Goal: Task Accomplishment & Management: Complete application form

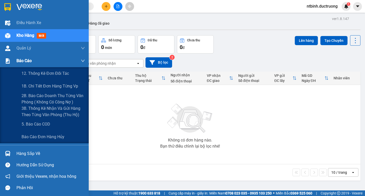
click at [12, 62] on div at bounding box center [7, 61] width 9 height 9
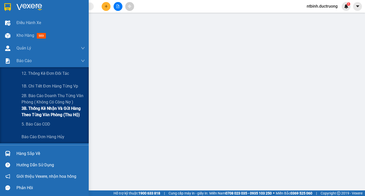
click at [38, 114] on span "3B. Thống kê nhận và gửi hàng theo từng văn phòng (thu hộ)" at bounding box center [53, 111] width 63 height 13
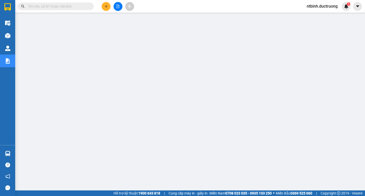
drag, startPoint x: 100, startPoint y: 5, endPoint x: 113, endPoint y: 8, distance: 12.9
click at [101, 5] on div at bounding box center [118, 6] width 38 height 9
click at [113, 8] on div at bounding box center [118, 6] width 38 height 9
click at [107, 11] on button at bounding box center [106, 6] width 9 height 9
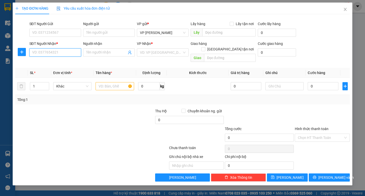
click at [51, 53] on input "SĐT Người Nhận *" at bounding box center [55, 52] width 52 height 8
type input "0984239461"
click at [143, 51] on input "search" at bounding box center [161, 53] width 42 height 8
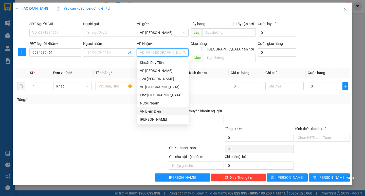
click at [155, 111] on div "VP Diêm Điền" at bounding box center [163, 112] width 46 height 6
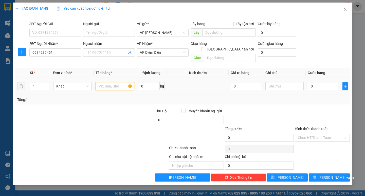
click at [114, 82] on input "text" at bounding box center [115, 86] width 38 height 8
type input "1 túi đỏ"
click at [317, 83] on input "0" at bounding box center [323, 86] width 31 height 8
type input "3"
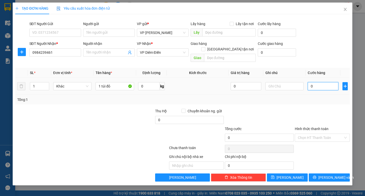
type input "3"
type input "30"
click at [317, 83] on input "30" at bounding box center [323, 86] width 31 height 8
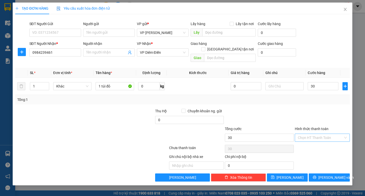
type input "30.000"
click at [330, 134] on input "Hình thức thanh toán" at bounding box center [320, 138] width 45 height 8
click at [294, 108] on div at bounding box center [259, 117] width 70 height 18
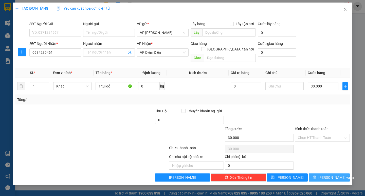
click at [331, 175] on span "[PERSON_NAME] và In" at bounding box center [337, 178] width 36 height 6
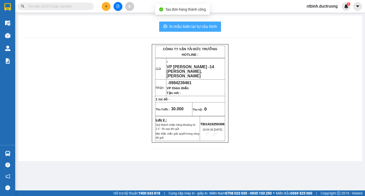
click at [178, 26] on span "In mẫu biên lai tự cấu hình" at bounding box center [193, 26] width 48 height 6
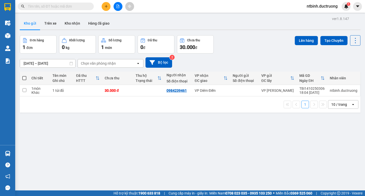
click at [106, 5] on icon "plus" at bounding box center [106, 7] width 4 height 4
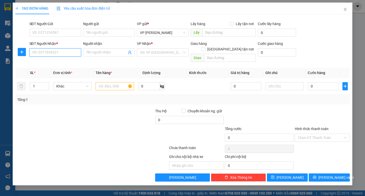
click at [60, 51] on input "SĐT Người Nhận *" at bounding box center [55, 52] width 52 height 8
type input "0983203305"
click at [77, 61] on div "0983203305 - c nhung ngã tư đệ tứ" at bounding box center [60, 63] width 56 height 6
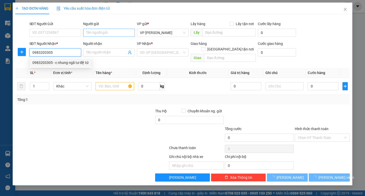
type input "c nhung ngã tư đệ tứ"
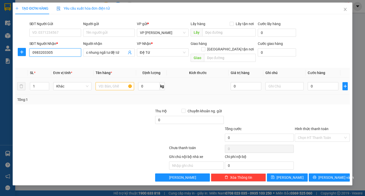
type input "0983203305"
click at [107, 82] on input "text" at bounding box center [115, 86] width 38 height 8
click at [319, 82] on input "0" at bounding box center [323, 86] width 31 height 8
type input "5"
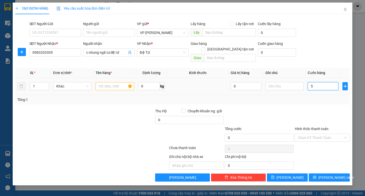
type input "5"
type input "50"
click at [319, 82] on input "50" at bounding box center [323, 86] width 31 height 8
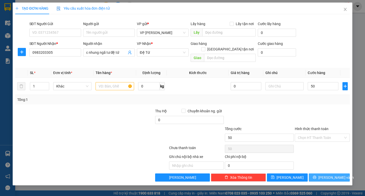
type input "50.000"
drag, startPoint x: 327, startPoint y: 172, endPoint x: 329, endPoint y: 166, distance: 6.5
click at [327, 175] on span "[PERSON_NAME] và In" at bounding box center [337, 178] width 36 height 6
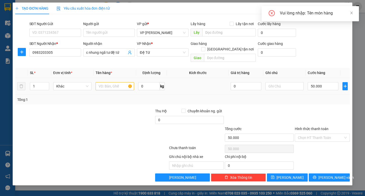
drag, startPoint x: 115, startPoint y: 75, endPoint x: 112, endPoint y: 84, distance: 9.4
click at [115, 78] on td at bounding box center [115, 86] width 42 height 17
click at [111, 84] on input "text" at bounding box center [115, 86] width 38 height 8
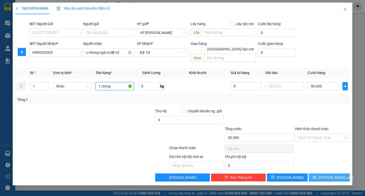
type input "1 ctong"
click at [324, 173] on button "[PERSON_NAME] và In" at bounding box center [329, 177] width 41 height 8
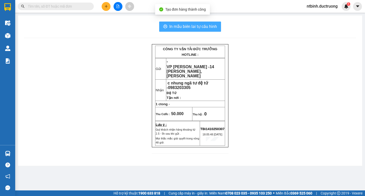
click at [202, 31] on button "In mẫu biên lai tự cấu hình" at bounding box center [190, 27] width 62 height 10
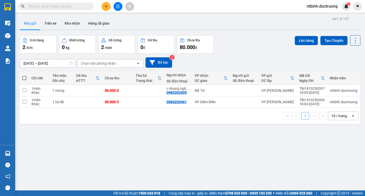
click at [108, 5] on button at bounding box center [106, 6] width 9 height 9
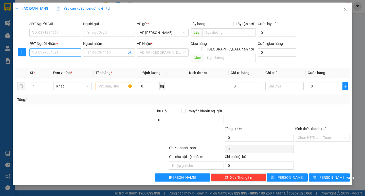
drag, startPoint x: 44, startPoint y: 61, endPoint x: 46, endPoint y: 55, distance: 6.6
click at [45, 58] on div "Transit Pickup Surcharge Ids Transit Deliver Surcharge Ids Transit Deliver Surc…" at bounding box center [182, 99] width 335 height 163
click at [46, 55] on input "SĐT Người Nhận *" at bounding box center [55, 52] width 52 height 8
type input "0917565682"
click at [152, 53] on input "search" at bounding box center [161, 53] width 42 height 8
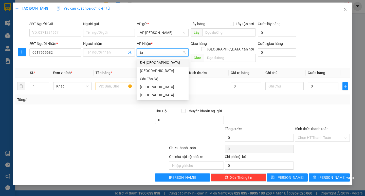
type input "tâ"
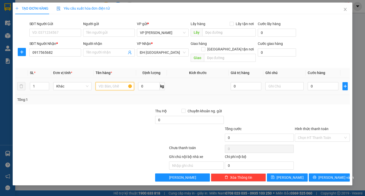
click at [119, 82] on input "text" at bounding box center [115, 86] width 38 height 8
type input "1 xốp"
click at [320, 82] on input "0" at bounding box center [323, 86] width 31 height 8
type input "5"
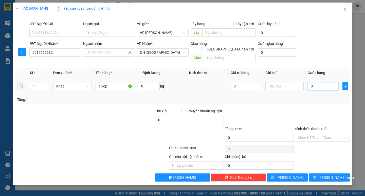
type input "5"
type input "50"
click at [320, 82] on input "50" at bounding box center [323, 86] width 31 height 8
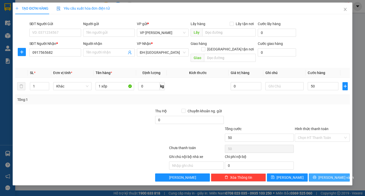
type input "50.000"
drag, startPoint x: 320, startPoint y: 171, endPoint x: 327, endPoint y: 150, distance: 22.8
click at [317, 176] on icon "printer" at bounding box center [315, 178] width 4 height 4
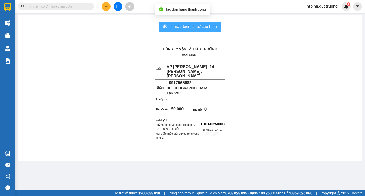
click at [196, 22] on button "In mẫu biên lai tự cấu hình" at bounding box center [190, 27] width 62 height 10
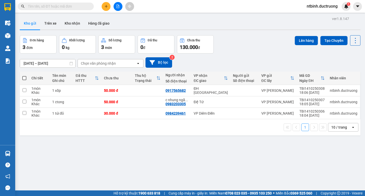
click at [105, 4] on div at bounding box center [118, 6] width 38 height 9
click at [107, 6] on icon "plus" at bounding box center [106, 7] width 4 height 4
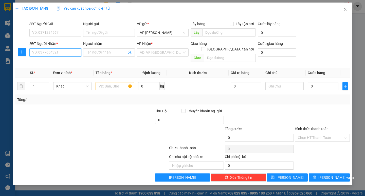
click at [52, 54] on input "SĐT Người Nhận *" at bounding box center [55, 52] width 52 height 8
click at [49, 62] on div "0941612555" at bounding box center [55, 63] width 46 height 6
type input "0941612555"
click at [105, 82] on input "text" at bounding box center [115, 86] width 38 height 8
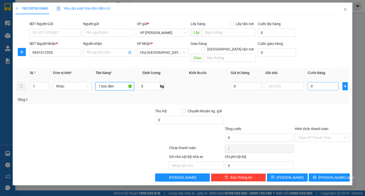
type input "1 boc đen"
click at [319, 82] on input "0" at bounding box center [323, 86] width 31 height 8
type input "5"
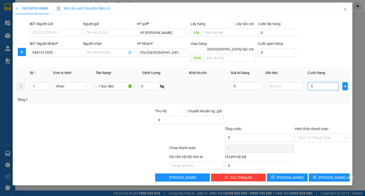
type input "50"
click at [319, 82] on input "50" at bounding box center [323, 86] width 31 height 8
type input "50.000"
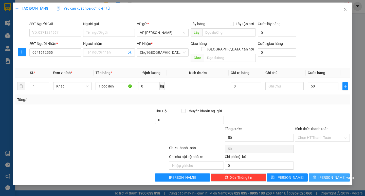
type input "50.000"
click at [330, 175] on span "[PERSON_NAME] và In" at bounding box center [337, 178] width 36 height 6
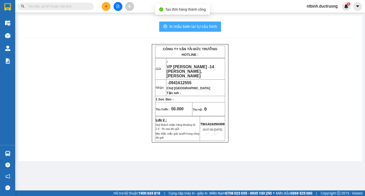
click at [207, 26] on span "In mẫu biên lai tự cấu hình" at bounding box center [193, 26] width 48 height 6
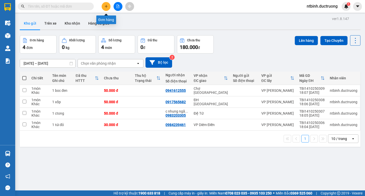
click at [108, 5] on icon "plus" at bounding box center [106, 7] width 4 height 4
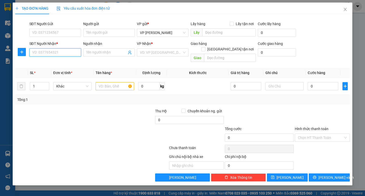
click at [54, 53] on input "SĐT Người Nhận *" at bounding box center [55, 52] width 52 height 8
click at [65, 62] on div "0963969130" at bounding box center [55, 63] width 46 height 6
type input "0963969130"
click at [109, 82] on input "text" at bounding box center [115, 86] width 38 height 8
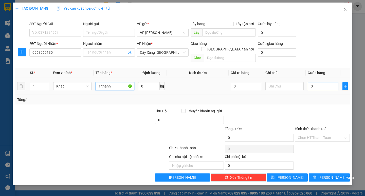
type input "1 thanh"
click at [316, 82] on input "0" at bounding box center [323, 86] width 31 height 8
type input "8"
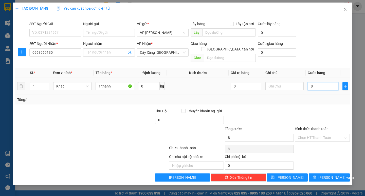
type input "80"
click at [316, 82] on input "80" at bounding box center [323, 86] width 31 height 8
type input "80.000"
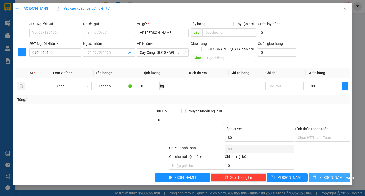
type input "80.000"
click at [330, 175] on span "[PERSON_NAME] và In" at bounding box center [337, 178] width 36 height 6
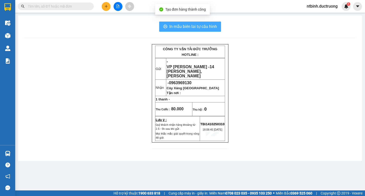
click at [213, 24] on span "In mẫu biên lai tự cấu hình" at bounding box center [193, 26] width 48 height 6
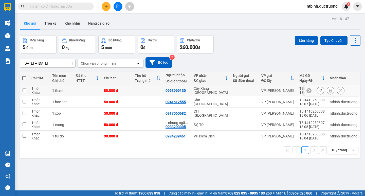
click at [26, 91] on input "checkbox" at bounding box center [25, 90] width 4 height 4
checkbox input "true"
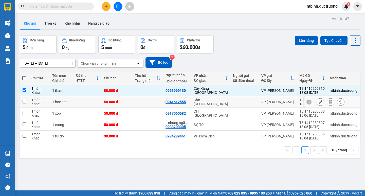
click at [22, 106] on td at bounding box center [24, 101] width 9 height 11
checkbox input "true"
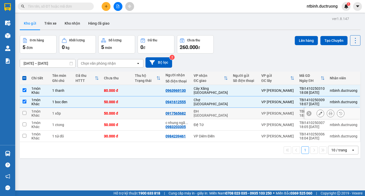
click at [24, 115] on input "checkbox" at bounding box center [25, 113] width 4 height 4
checkbox input "true"
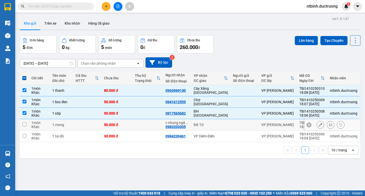
click at [26, 127] on td at bounding box center [24, 124] width 9 height 11
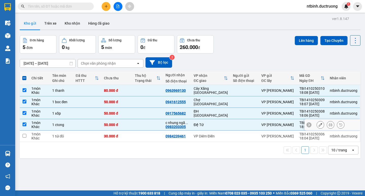
checkbox input "true"
click at [26, 138] on td at bounding box center [24, 136] width 9 height 11
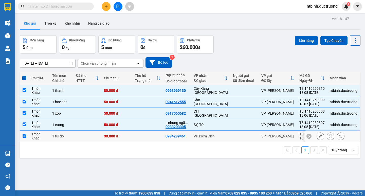
checkbox input "true"
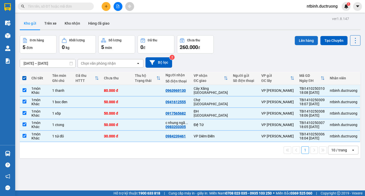
click at [305, 44] on button "Lên hàng" at bounding box center [306, 40] width 23 height 9
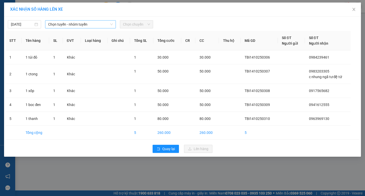
click at [95, 22] on span "Chọn tuyến - nhóm tuyến" at bounding box center [80, 25] width 65 height 8
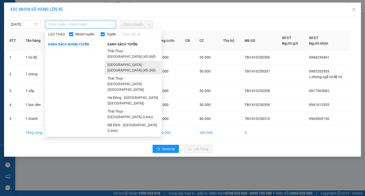
click at [115, 61] on li "[GEOGRAPHIC_DATA] - [GEOGRAPHIC_DATA] (45 chỗ)" at bounding box center [132, 68] width 57 height 14
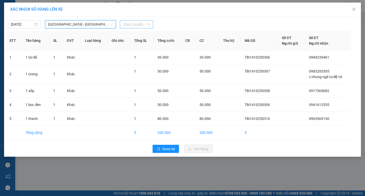
click at [137, 22] on span "Chọn chuyến" at bounding box center [136, 25] width 27 height 8
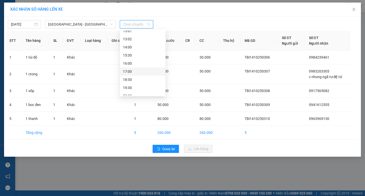
scroll to position [89, 0]
click at [127, 76] on div "18:30" at bounding box center [143, 75] width 40 height 6
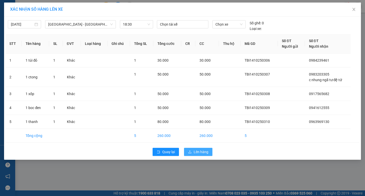
click at [191, 151] on icon "upload" at bounding box center [190, 152] width 4 height 4
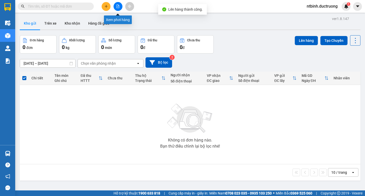
click at [117, 8] on icon "file-add" at bounding box center [118, 7] width 3 height 4
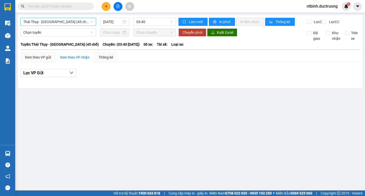
click at [77, 19] on span "Thái Thụy - [GEOGRAPHIC_DATA] (45 chỗ)" at bounding box center [58, 22] width 70 height 8
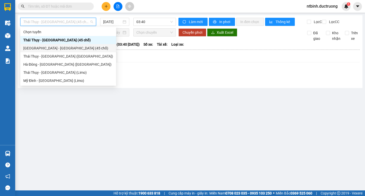
click at [47, 48] on div "[GEOGRAPHIC_DATA] - [GEOGRAPHIC_DATA] (45 chỗ)" at bounding box center [68, 48] width 90 height 6
type input "[DATE]"
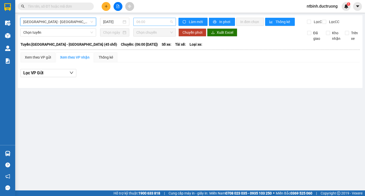
click at [158, 21] on span "06:00" at bounding box center [154, 22] width 37 height 8
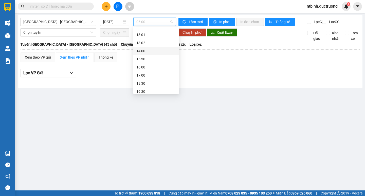
scroll to position [89, 0]
click at [140, 71] on div "18:30" at bounding box center [156, 73] width 40 height 6
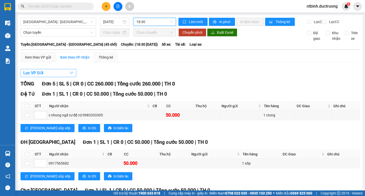
click at [73, 74] on span "button" at bounding box center [71, 73] width 4 height 6
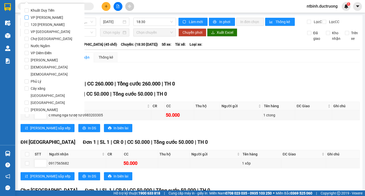
click at [31, 18] on span "VP [PERSON_NAME]" at bounding box center [47, 17] width 37 height 7
click at [29, 18] on input "VP [PERSON_NAME]" at bounding box center [27, 17] width 4 height 4
checkbox input "true"
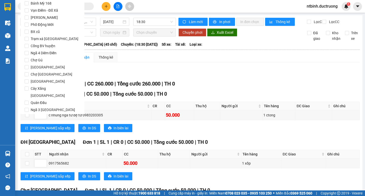
scroll to position [422, 0]
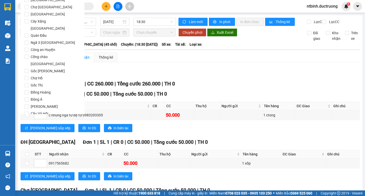
click at [34, 138] on button "Lọc" at bounding box center [32, 142] width 14 height 8
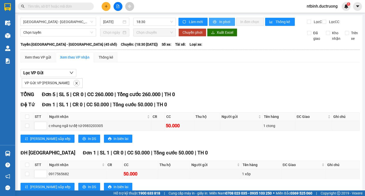
click at [219, 19] on span "In phơi" at bounding box center [225, 22] width 12 height 6
click at [118, 6] on icon "file-add" at bounding box center [118, 7] width 4 height 4
click at [116, 6] on icon "file-add" at bounding box center [118, 7] width 4 height 4
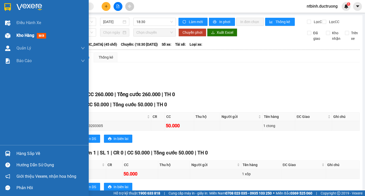
click at [36, 33] on div "Kho hàng mới" at bounding box center [32, 35] width 32 height 6
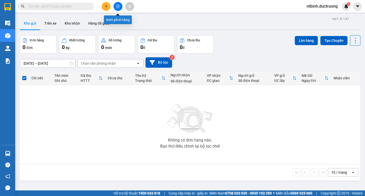
click at [115, 6] on button at bounding box center [118, 6] width 9 height 9
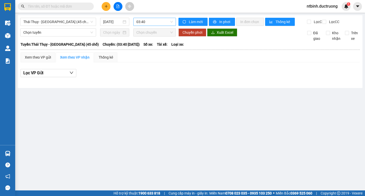
click at [143, 22] on span "03:40" at bounding box center [154, 22] width 37 height 8
click at [87, 22] on span "Thái Thụy - [GEOGRAPHIC_DATA] (45 chỗ)" at bounding box center [58, 22] width 70 height 8
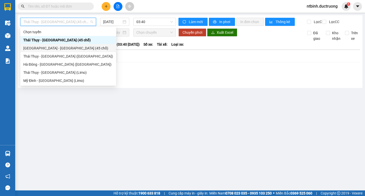
click at [44, 47] on div "[GEOGRAPHIC_DATA] - [GEOGRAPHIC_DATA] (45 chỗ)" at bounding box center [68, 48] width 90 height 6
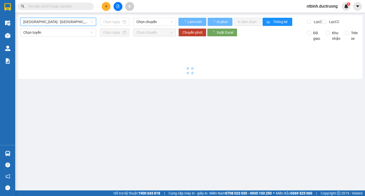
type input "[DATE]"
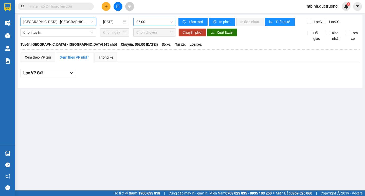
click at [152, 21] on span "06:00" at bounding box center [154, 22] width 37 height 8
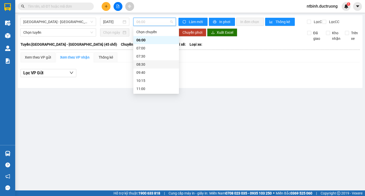
scroll to position [76, 0]
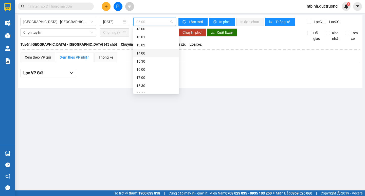
click at [138, 54] on div "14:00" at bounding box center [156, 53] width 40 height 6
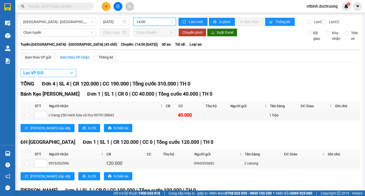
click at [70, 74] on span "button" at bounding box center [71, 73] width 4 height 6
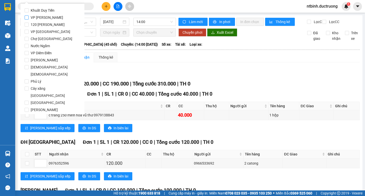
click at [37, 17] on span "VP [PERSON_NAME]" at bounding box center [47, 17] width 37 height 7
click at [29, 17] on input "VP [PERSON_NAME]" at bounding box center [27, 17] width 4 height 4
checkbox input "true"
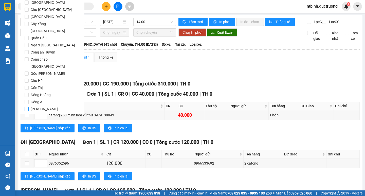
scroll to position [422, 0]
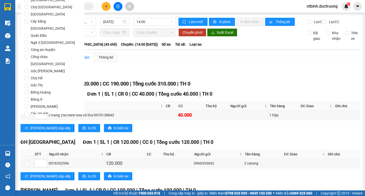
click at [33, 140] on span "Lọc" at bounding box center [32, 143] width 6 height 6
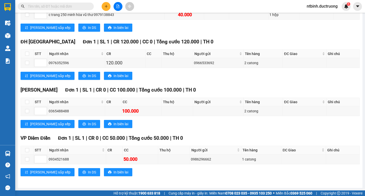
scroll to position [0, 0]
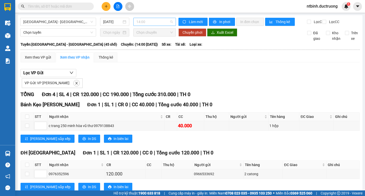
click at [169, 20] on span "14:00" at bounding box center [154, 22] width 37 height 8
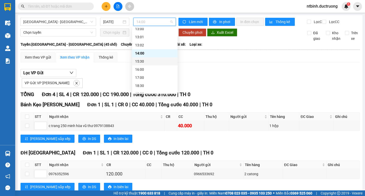
click at [139, 59] on div "15:30" at bounding box center [155, 62] width 40 height 6
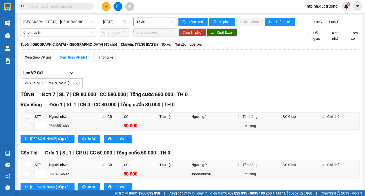
click at [161, 22] on span "15:30" at bounding box center [154, 22] width 37 height 8
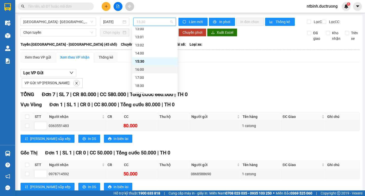
click at [144, 68] on div "16:00" at bounding box center [155, 70] width 40 height 6
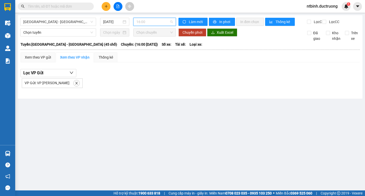
click at [167, 22] on span "16:00" at bounding box center [154, 22] width 37 height 8
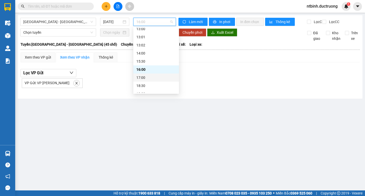
click at [143, 76] on div "17:00" at bounding box center [156, 78] width 40 height 6
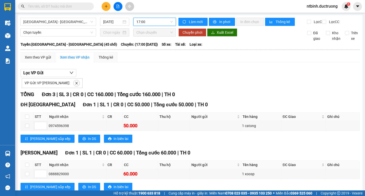
click at [168, 20] on span "17:00" at bounding box center [154, 22] width 37 height 8
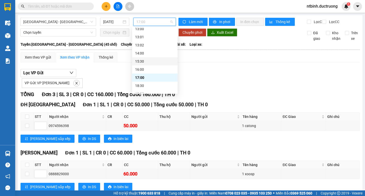
click at [219, 83] on div "VP Gửi: VP [PERSON_NAME]" at bounding box center [190, 82] width 339 height 11
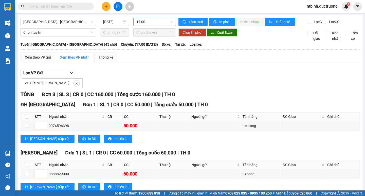
click at [169, 22] on span "17:00" at bounding box center [154, 22] width 37 height 8
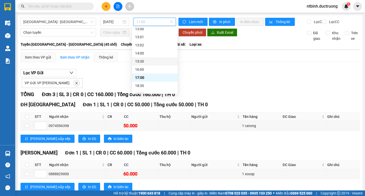
click at [139, 60] on div "15:30" at bounding box center [155, 62] width 40 height 6
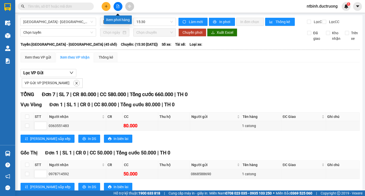
click at [117, 7] on icon "file-add" at bounding box center [118, 7] width 4 height 4
click at [105, 5] on icon "plus" at bounding box center [106, 7] width 4 height 4
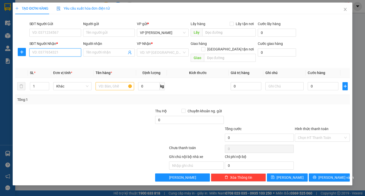
click at [50, 55] on input "SĐT Người Nhận *" at bounding box center [55, 52] width 52 height 8
drag, startPoint x: 49, startPoint y: 60, endPoint x: 48, endPoint y: 54, distance: 5.6
click at [49, 58] on div "Transit Pickup Surcharge Ids Transit Deliver Surcharge Ids Transit Deliver Surc…" at bounding box center [182, 99] width 335 height 163
click at [48, 54] on input "SĐT Người Nhận *" at bounding box center [55, 52] width 52 height 8
type input "0943893979"
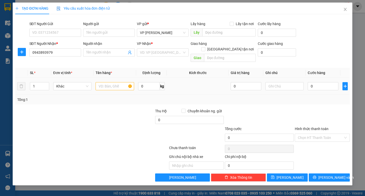
drag, startPoint x: 116, startPoint y: 85, endPoint x: 117, endPoint y: 81, distance: 3.8
click at [116, 85] on div at bounding box center [115, 86] width 38 height 10
click at [118, 82] on input "text" at bounding box center [115, 86] width 38 height 8
click at [171, 49] on input "search" at bounding box center [161, 53] width 42 height 8
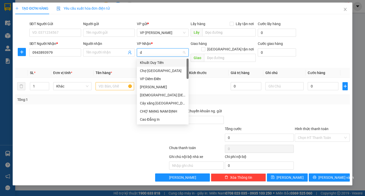
type input "dh"
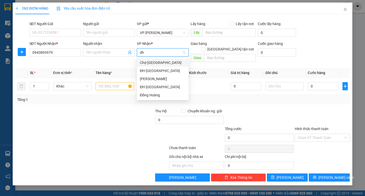
click at [164, 67] on div "ĐH [GEOGRAPHIC_DATA]" at bounding box center [163, 71] width 52 height 8
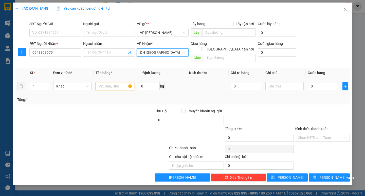
click at [108, 82] on input "text" at bounding box center [115, 86] width 38 height 8
type input "1 ctong"
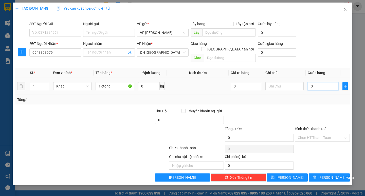
click at [318, 82] on input "0" at bounding box center [323, 86] width 31 height 8
type input "5"
type input "50"
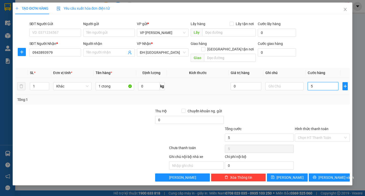
type input "50"
click at [318, 82] on input "50" at bounding box center [323, 86] width 31 height 8
type input "50.000"
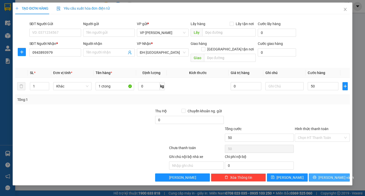
type input "50.000"
click at [325, 175] on span "[PERSON_NAME] và In" at bounding box center [337, 178] width 36 height 6
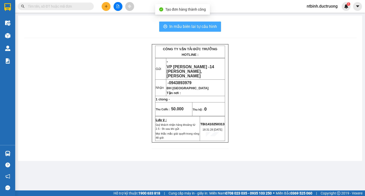
click at [191, 27] on span "In mẫu biên lai tự cấu hình" at bounding box center [193, 26] width 48 height 6
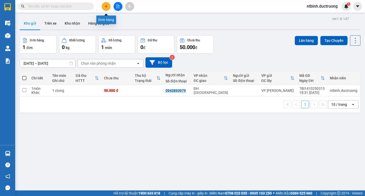
click at [106, 8] on icon "plus" at bounding box center [106, 6] width 0 height 3
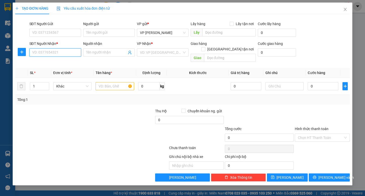
click at [74, 53] on input "SĐT Người Nhận *" at bounding box center [55, 52] width 52 height 8
click at [53, 53] on input "SĐT Người Nhận *" at bounding box center [55, 52] width 52 height 8
click at [53, 63] on div "0987504237" at bounding box center [55, 63] width 46 height 6
type input "0987504237"
click at [112, 82] on input "text" at bounding box center [115, 86] width 38 height 8
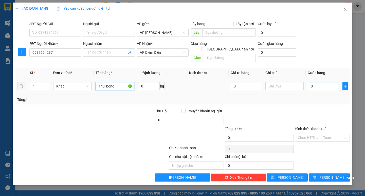
type input "1 tui bóng"
click at [318, 82] on input "0" at bounding box center [323, 86] width 31 height 8
type input "5"
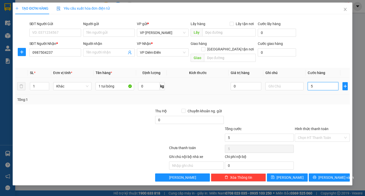
type input "50"
click at [318, 82] on input "50" at bounding box center [323, 86] width 31 height 8
type input "50.000"
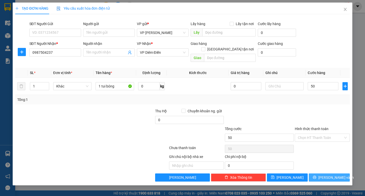
type input "50.000"
click at [335, 175] on span "[PERSON_NAME] và In" at bounding box center [337, 178] width 36 height 6
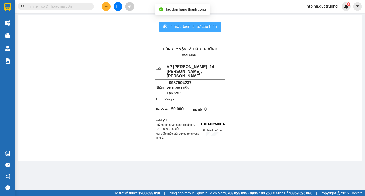
click at [206, 29] on span "In mẫu biên lai tự cấu hình" at bounding box center [193, 26] width 48 height 6
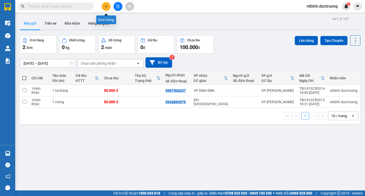
click at [110, 7] on button at bounding box center [106, 6] width 9 height 9
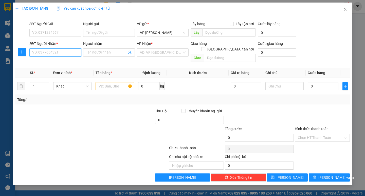
click at [51, 49] on input "SĐT Người Nhận *" at bounding box center [55, 52] width 52 height 8
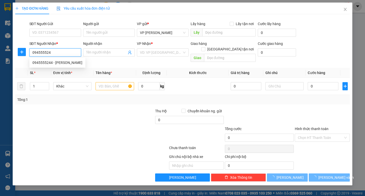
type input "0945555244"
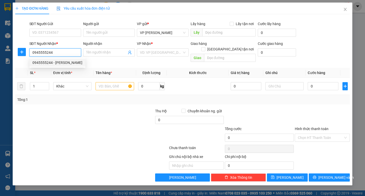
click at [46, 62] on div "0945555244 - [PERSON_NAME]" at bounding box center [57, 63] width 50 height 6
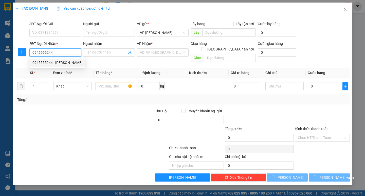
type input "giang"
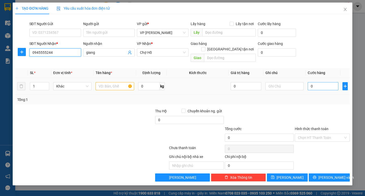
type input "0945555244"
click at [318, 82] on input "0" at bounding box center [323, 86] width 31 height 8
type input "3"
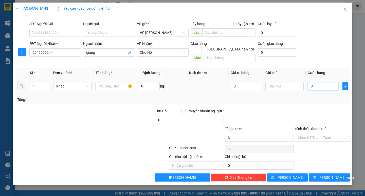
type input "30"
click at [318, 82] on input "30" at bounding box center [323, 86] width 31 height 8
click at [327, 134] on input "Hình thức thanh toán" at bounding box center [320, 138] width 45 height 8
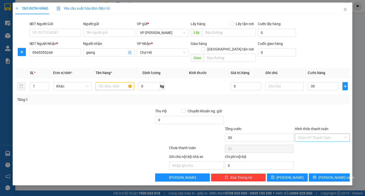
type input "30.000"
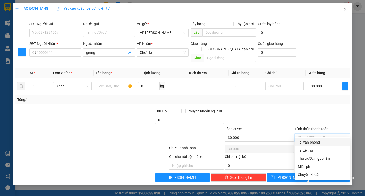
click at [318, 143] on div "Tại văn phòng" at bounding box center [322, 142] width 49 height 6
type input "0"
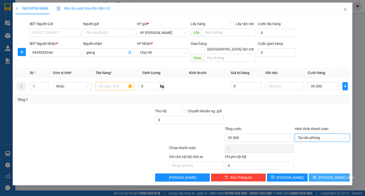
click at [327, 175] on span "[PERSON_NAME] và In" at bounding box center [337, 178] width 36 height 6
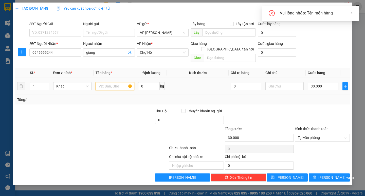
click at [116, 82] on input "text" at bounding box center [115, 86] width 38 height 8
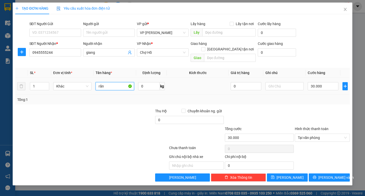
type input "răng"
click at [317, 176] on icon "printer" at bounding box center [314, 177] width 3 height 3
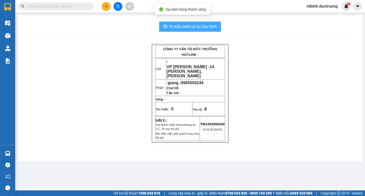
click at [211, 24] on span "In mẫu biên lai tự cấu hình" at bounding box center [193, 26] width 48 height 6
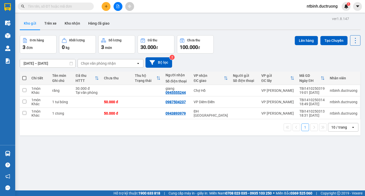
click at [107, 7] on icon "plus" at bounding box center [106, 7] width 4 height 4
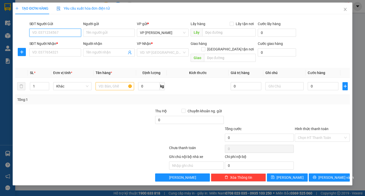
click at [61, 29] on input "SĐT Người Gửi" at bounding box center [55, 33] width 52 height 8
click at [62, 55] on input "SĐT Người Nhận *" at bounding box center [55, 52] width 52 height 8
click at [54, 50] on input "SĐT Người Nhận *" at bounding box center [55, 52] width 52 height 8
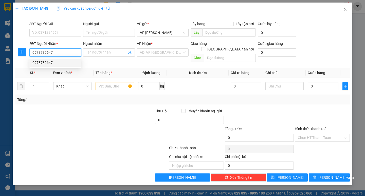
click at [58, 62] on div "0973739647" at bounding box center [55, 63] width 46 height 6
type input "0973739647"
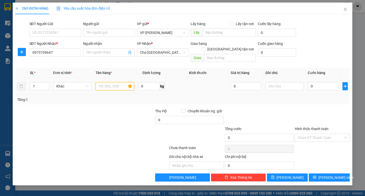
click at [104, 83] on input "text" at bounding box center [115, 86] width 38 height 8
click at [104, 82] on input "text" at bounding box center [115, 86] width 38 height 8
click at [104, 82] on input "1" at bounding box center [115, 86] width 38 height 8
type input "1aly1tuis nhỏ"
click at [314, 83] on input "0" at bounding box center [323, 86] width 31 height 8
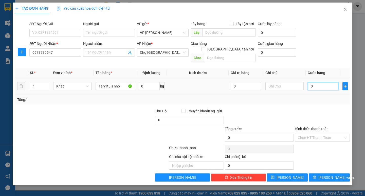
type input "1"
type input "10"
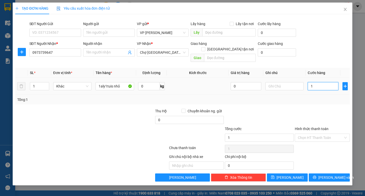
type input "10"
type input "100"
click at [314, 83] on input "100" at bounding box center [323, 86] width 31 height 8
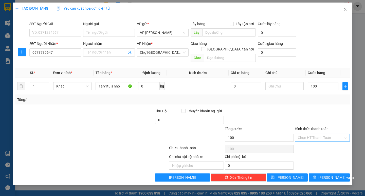
type input "100.000"
click at [333, 134] on input "Hình thức thanh toán" at bounding box center [320, 138] width 45 height 8
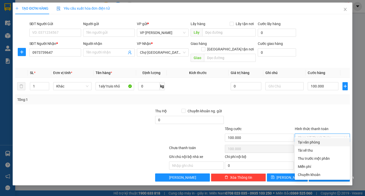
click at [319, 142] on div "Tại văn phòng" at bounding box center [322, 142] width 49 height 6
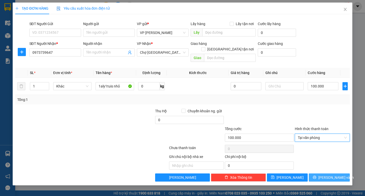
click at [327, 175] on span "[PERSON_NAME] và In" at bounding box center [337, 178] width 36 height 6
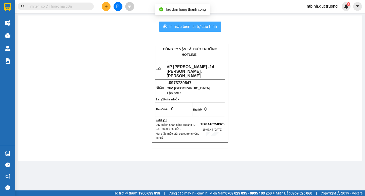
click at [181, 26] on span "In mẫu biên lai tự cấu hình" at bounding box center [193, 26] width 48 height 6
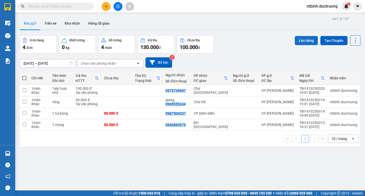
click at [296, 43] on button "Lên hàng" at bounding box center [306, 40] width 23 height 9
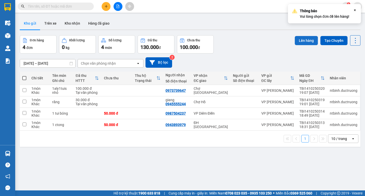
click at [301, 42] on button "Lên hàng" at bounding box center [306, 40] width 23 height 9
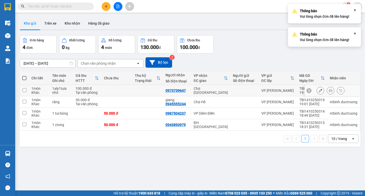
click at [30, 90] on td "1 món Khác" at bounding box center [39, 90] width 21 height 11
checkbox input "true"
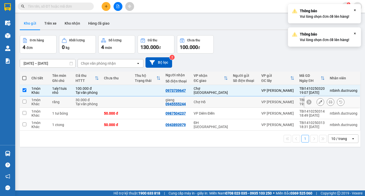
click at [28, 97] on td at bounding box center [24, 101] width 9 height 11
checkbox input "true"
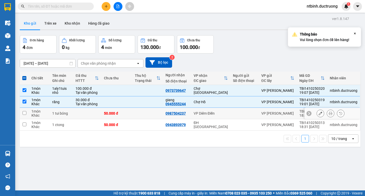
click at [27, 111] on td at bounding box center [24, 113] width 9 height 11
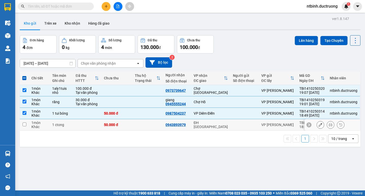
click at [30, 120] on tbody "1 món Khác 1aly1tuis nhỏ 100.000 đ Tại văn phòng 0973739647 [GEOGRAPHIC_DATA] V…" at bounding box center [190, 108] width 341 height 46
click at [36, 123] on div "1 món" at bounding box center [39, 123] width 16 height 4
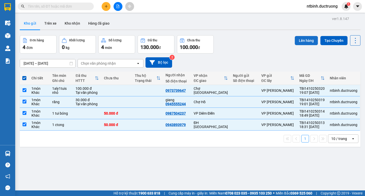
drag, startPoint x: 296, startPoint y: 34, endPoint x: 296, endPoint y: 37, distance: 2.8
click at [296, 37] on div "ver 1.8.147 Kho gửi Trên xe Kho nhận Hàng đã giao Đơn hàng 4 đơn Khối lượng 0 k…" at bounding box center [190, 113] width 345 height 196
click at [296, 39] on button "Lên hàng" at bounding box center [306, 40] width 23 height 9
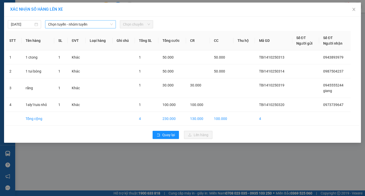
click at [96, 25] on span "Chọn tuyến - nhóm tuyến" at bounding box center [80, 25] width 65 height 8
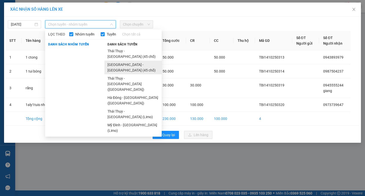
click at [113, 61] on li "[GEOGRAPHIC_DATA] - [GEOGRAPHIC_DATA] (45 chỗ)" at bounding box center [132, 68] width 57 height 14
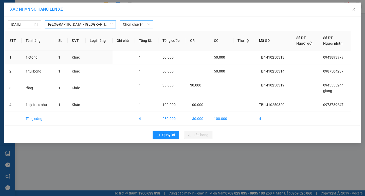
click at [133, 26] on span "Chọn chuyến" at bounding box center [136, 25] width 27 height 8
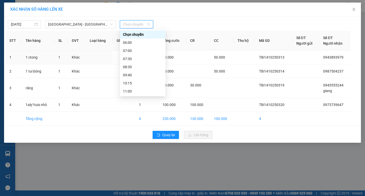
click at [133, 170] on div "19:30" at bounding box center [143, 173] width 40 height 6
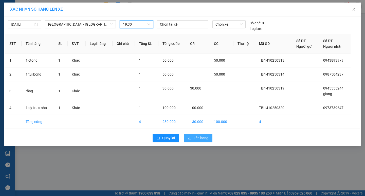
click at [198, 136] on span "Lên hàng" at bounding box center [201, 138] width 15 height 6
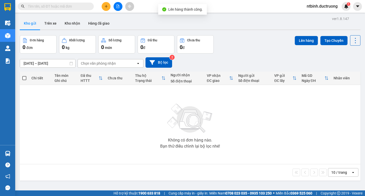
click at [117, 8] on icon "file-add" at bounding box center [118, 7] width 3 height 4
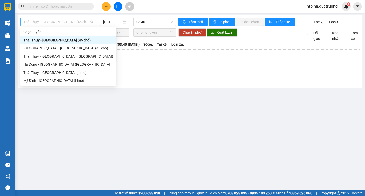
click at [85, 20] on span "Thái Thụy - [GEOGRAPHIC_DATA] (45 chỗ)" at bounding box center [58, 22] width 70 height 8
click at [46, 48] on div "[GEOGRAPHIC_DATA] - [GEOGRAPHIC_DATA] (45 chỗ)" at bounding box center [68, 48] width 90 height 6
type input "[DATE]"
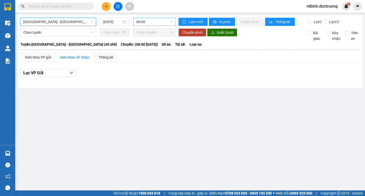
click at [156, 23] on span "06:00" at bounding box center [154, 22] width 37 height 8
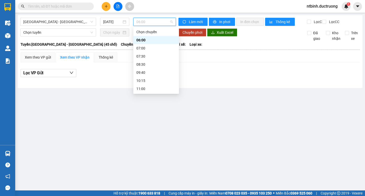
click at [140, 151] on div "17:00" at bounding box center [156, 154] width 40 height 6
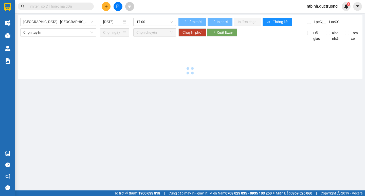
click at [140, 63] on div at bounding box center [190, 58] width 340 height 35
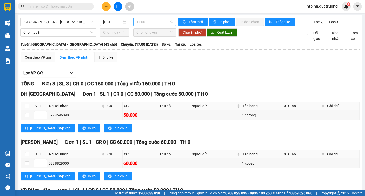
click at [162, 20] on span "17:00" at bounding box center [154, 22] width 37 height 8
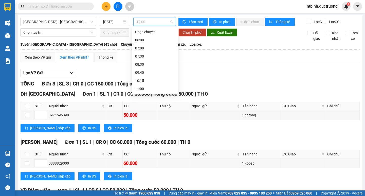
click at [141, 167] on div "19:30" at bounding box center [155, 170] width 40 height 6
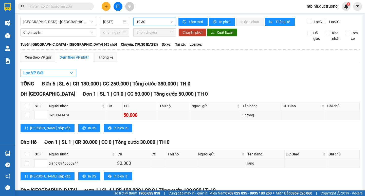
click at [70, 75] on icon "down" at bounding box center [71, 73] width 4 height 4
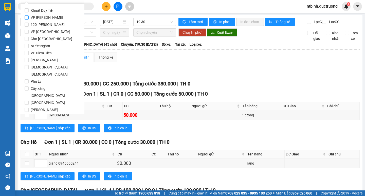
click at [39, 16] on span "VP [PERSON_NAME]" at bounding box center [47, 17] width 37 height 7
click at [29, 16] on input "VP [PERSON_NAME]" at bounding box center [27, 17] width 4 height 4
checkbox input "true"
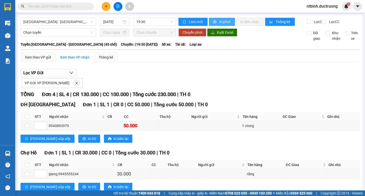
click at [222, 20] on span "In phơi" at bounding box center [225, 22] width 12 height 6
